Goal: Task Accomplishment & Management: Manage account settings

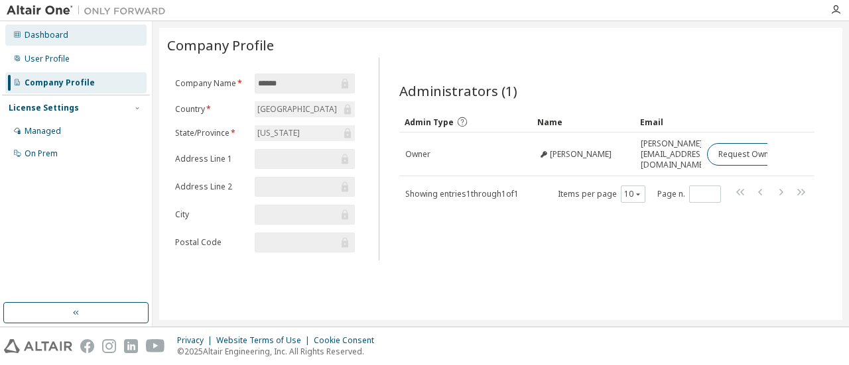
click at [45, 39] on div "Dashboard" at bounding box center [47, 35] width 44 height 11
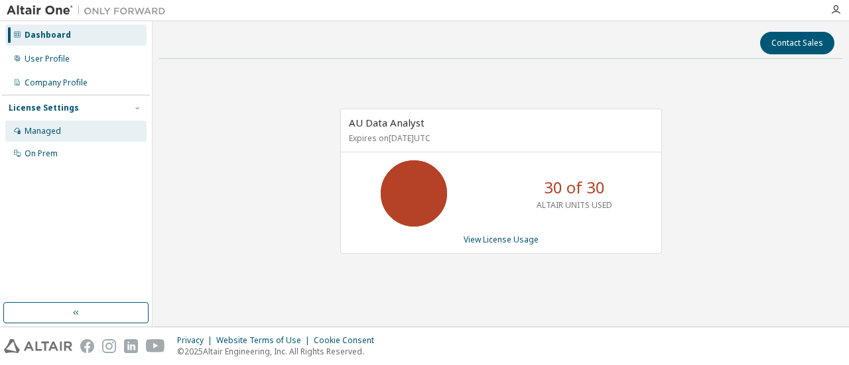
click at [57, 132] on div "Managed" at bounding box center [43, 131] width 36 height 11
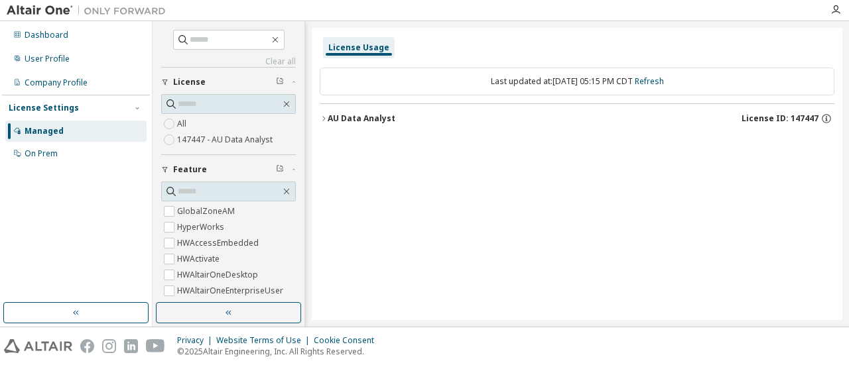
click at [337, 120] on div "AU Data Analyst" at bounding box center [362, 118] width 68 height 11
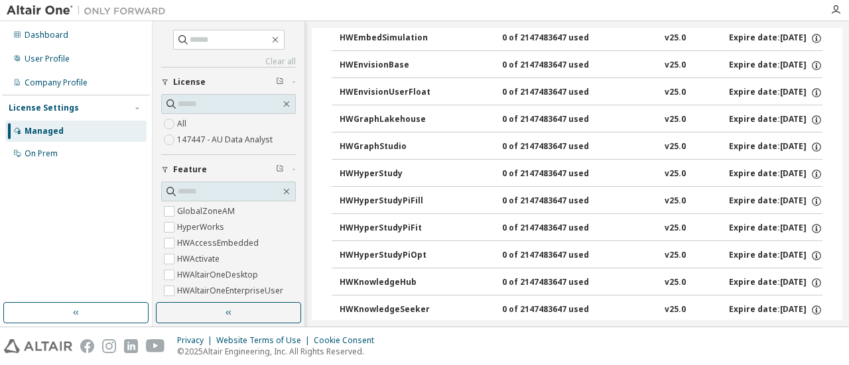
scroll to position [464, 0]
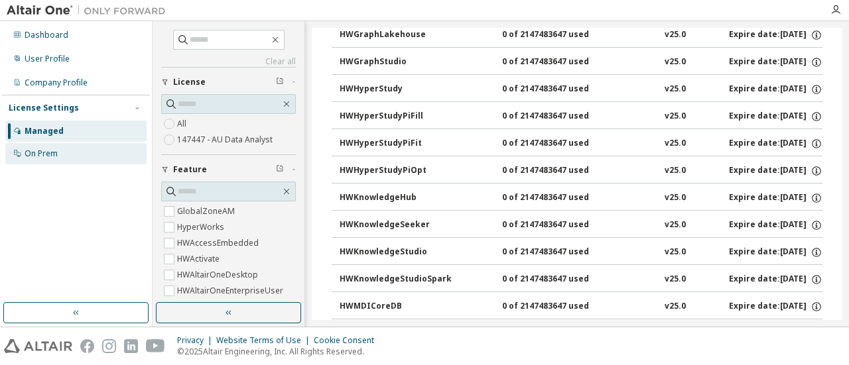
click at [50, 158] on div "On Prem" at bounding box center [41, 154] width 33 height 11
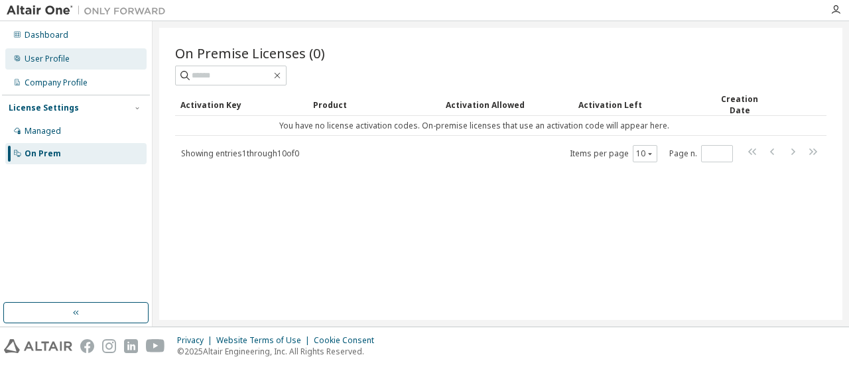
click at [50, 62] on div "User Profile" at bounding box center [47, 59] width 45 height 11
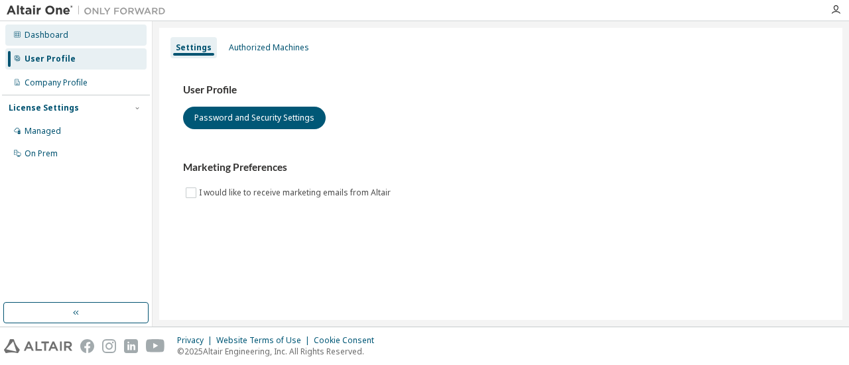
click at [55, 42] on div "Dashboard" at bounding box center [75, 35] width 141 height 21
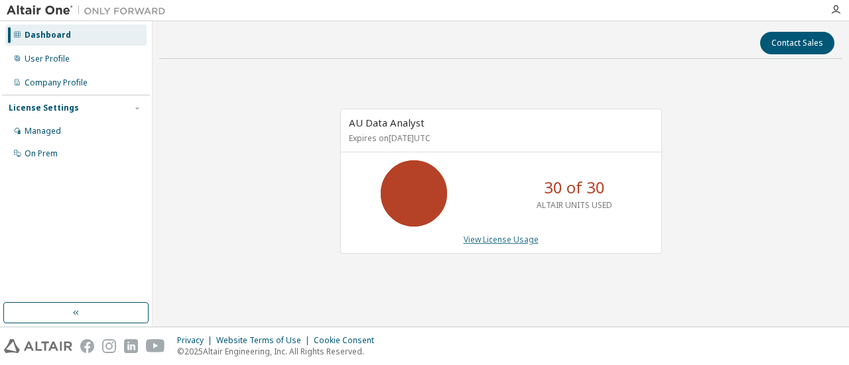
click at [522, 235] on link "View License Usage" at bounding box center [501, 239] width 75 height 11
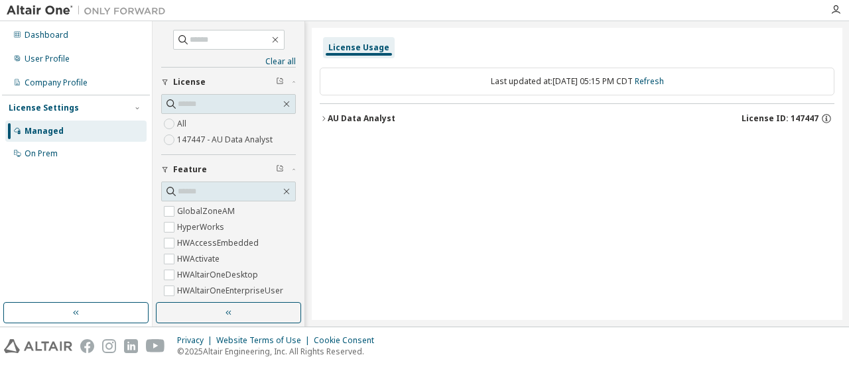
click at [355, 111] on button "AU Data Analyst License ID: 147447" at bounding box center [577, 118] width 515 height 29
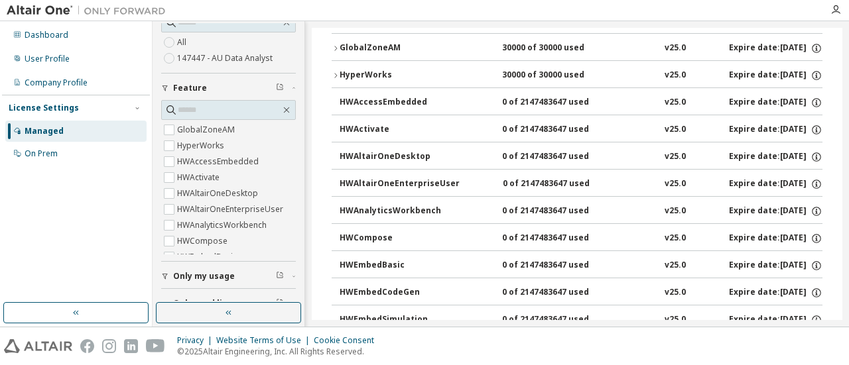
scroll to position [127, 0]
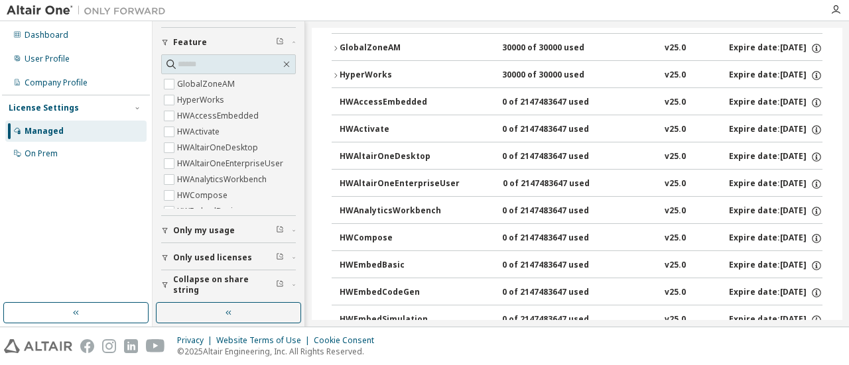
click at [240, 227] on div "Only my usage" at bounding box center [232, 230] width 119 height 11
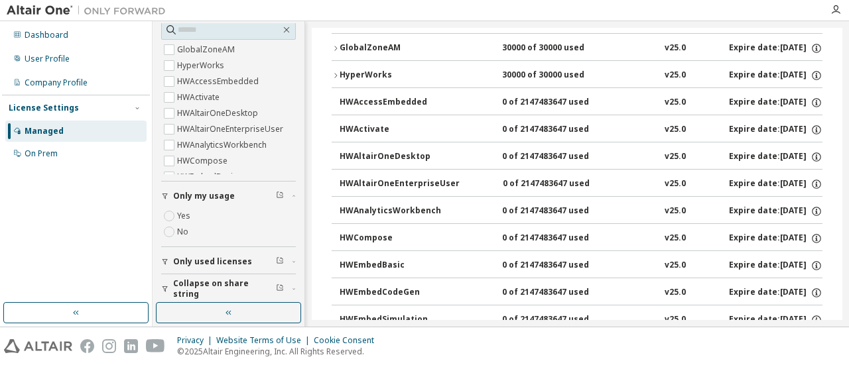
scroll to position [166, 0]
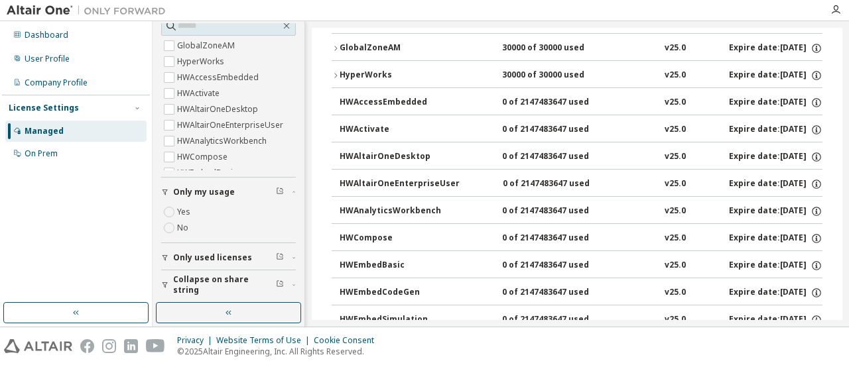
click at [200, 216] on div "Yes No" at bounding box center [228, 220] width 135 height 32
click at [214, 255] on span "Only used licenses" at bounding box center [212, 258] width 79 height 11
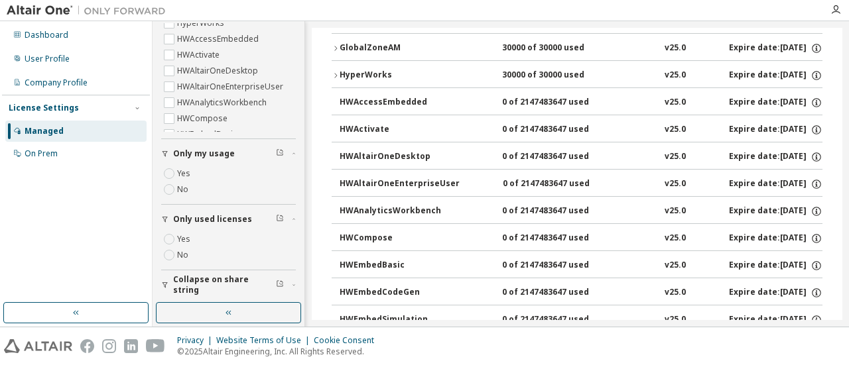
click at [196, 218] on span "Only used licenses" at bounding box center [212, 219] width 79 height 11
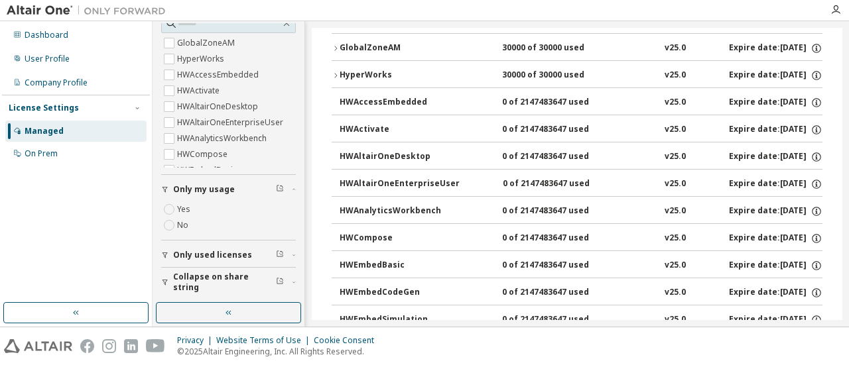
scroll to position [166, 0]
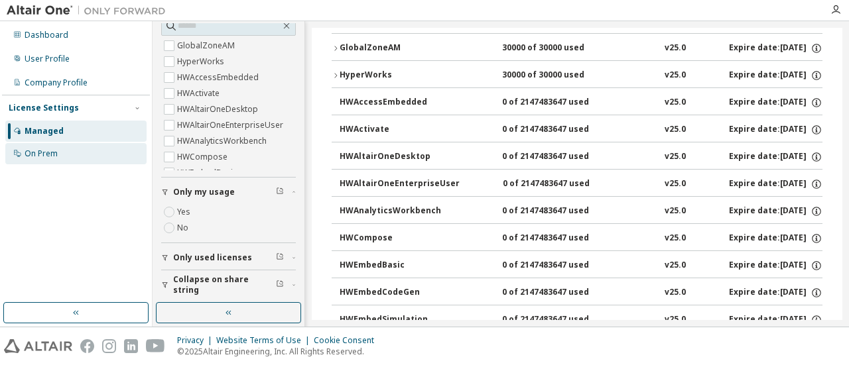
click at [92, 149] on div "On Prem" at bounding box center [75, 153] width 141 height 21
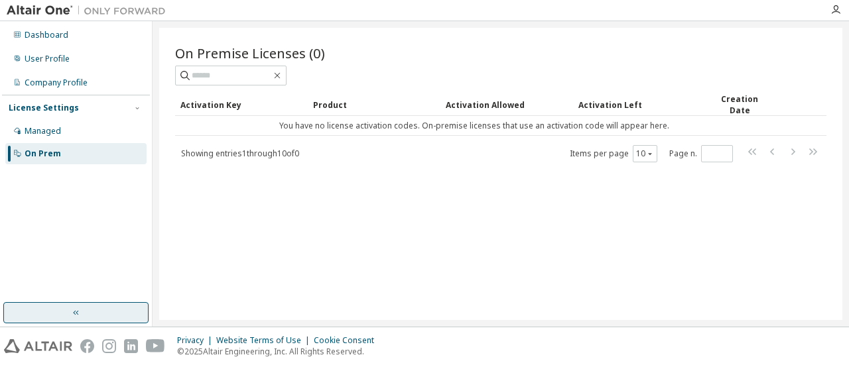
click at [82, 306] on button "button" at bounding box center [75, 312] width 145 height 21
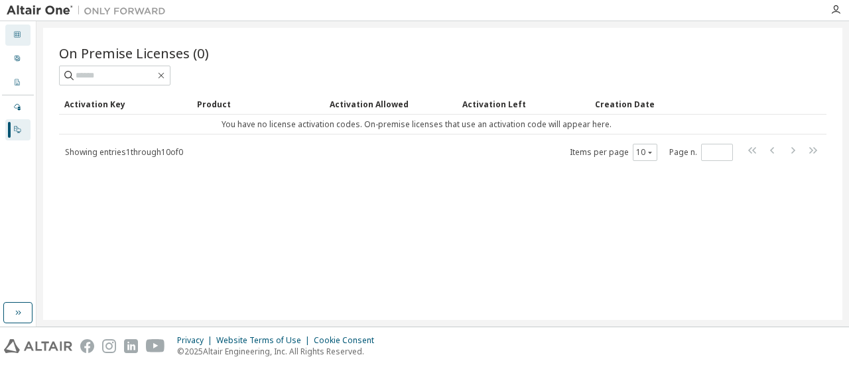
click at [29, 33] on div "Dashboard" at bounding box center [17, 35] width 25 height 21
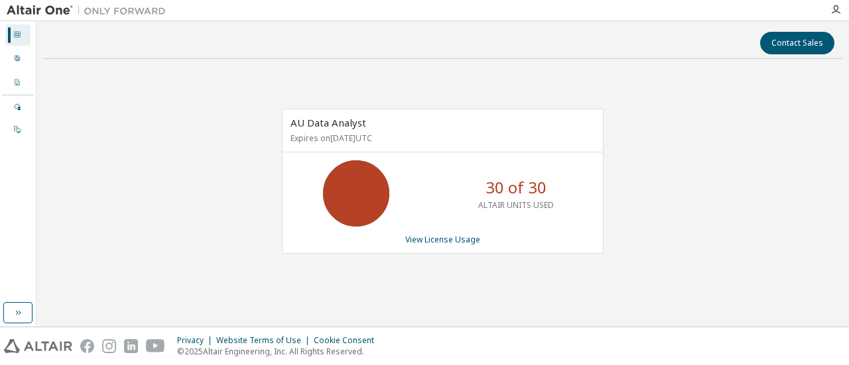
click at [680, 195] on div "AU Data Analyst Expires on July 23, 2026 UTC 30 of 30 ALTAIR UNITS USED View Li…" at bounding box center [442, 188] width 799 height 237
click at [19, 56] on icon at bounding box center [17, 58] width 8 height 8
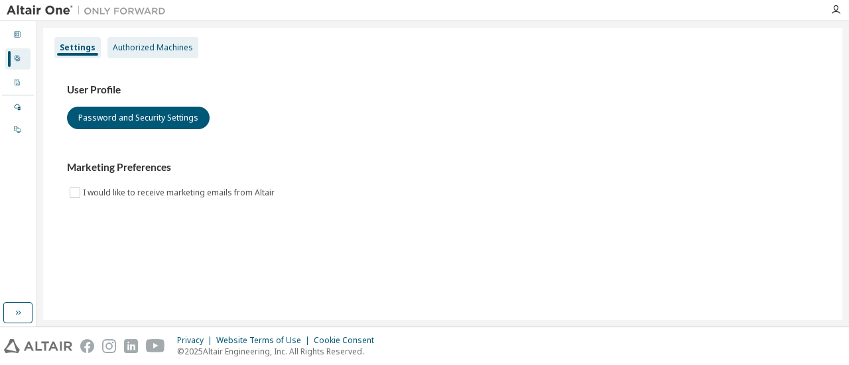
click at [164, 46] on div "Authorized Machines" at bounding box center [153, 47] width 80 height 11
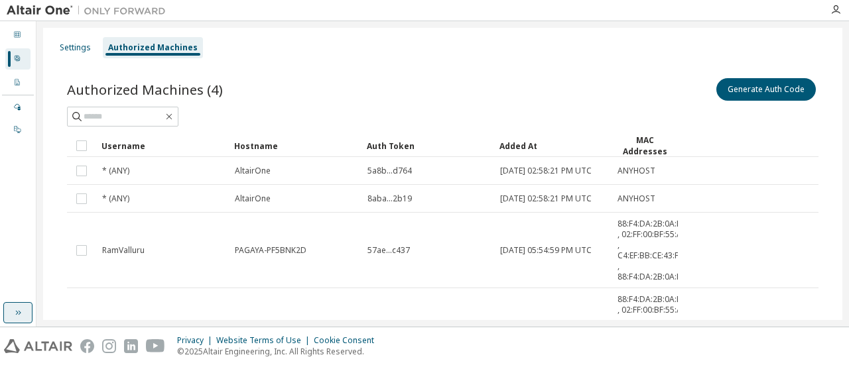
click at [23, 307] on button "button" at bounding box center [17, 312] width 29 height 21
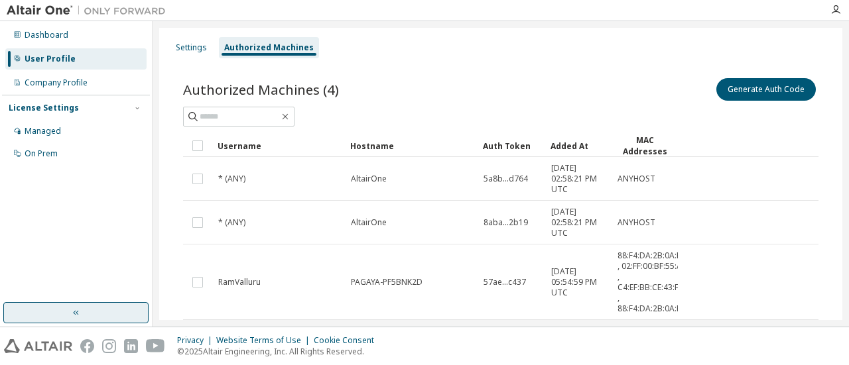
click at [23, 307] on button "button" at bounding box center [75, 312] width 145 height 21
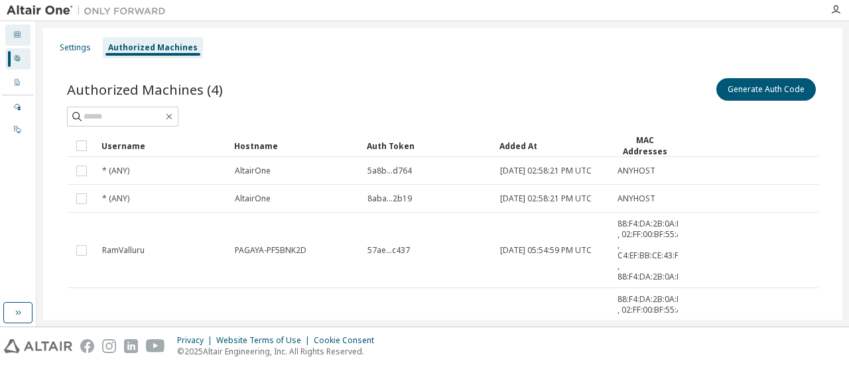
click at [20, 37] on icon at bounding box center [17, 35] width 8 height 8
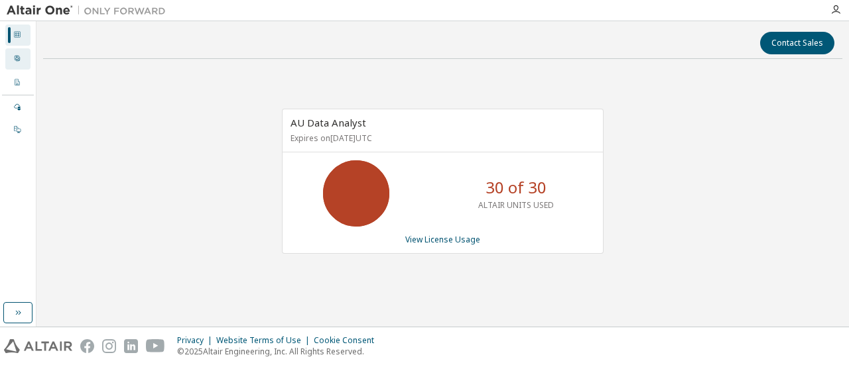
click at [21, 58] on div "User Profile" at bounding box center [17, 58] width 25 height 21
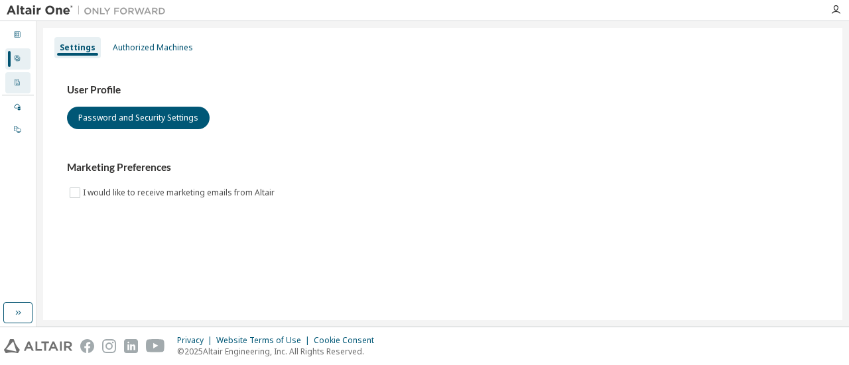
click at [23, 91] on div "Company Profile" at bounding box center [17, 82] width 25 height 21
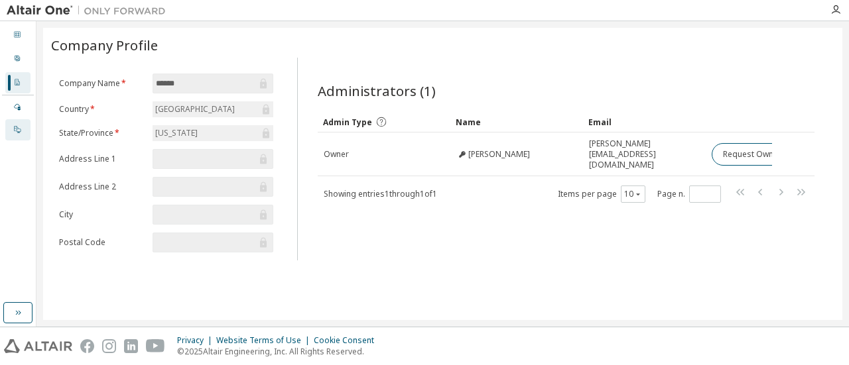
click at [21, 124] on div "On Prem" at bounding box center [17, 129] width 25 height 21
